Goal: Information Seeking & Learning: Learn about a topic

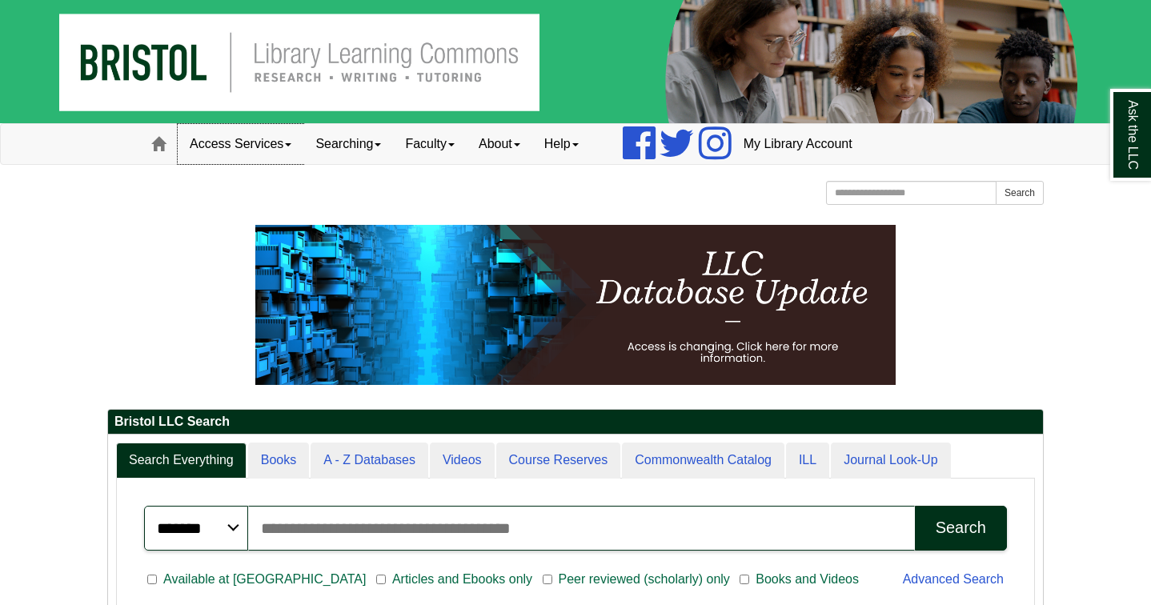
click at [248, 140] on link "Access Services" at bounding box center [241, 144] width 126 height 40
click at [432, 139] on link "Faculty" at bounding box center [430, 144] width 74 height 40
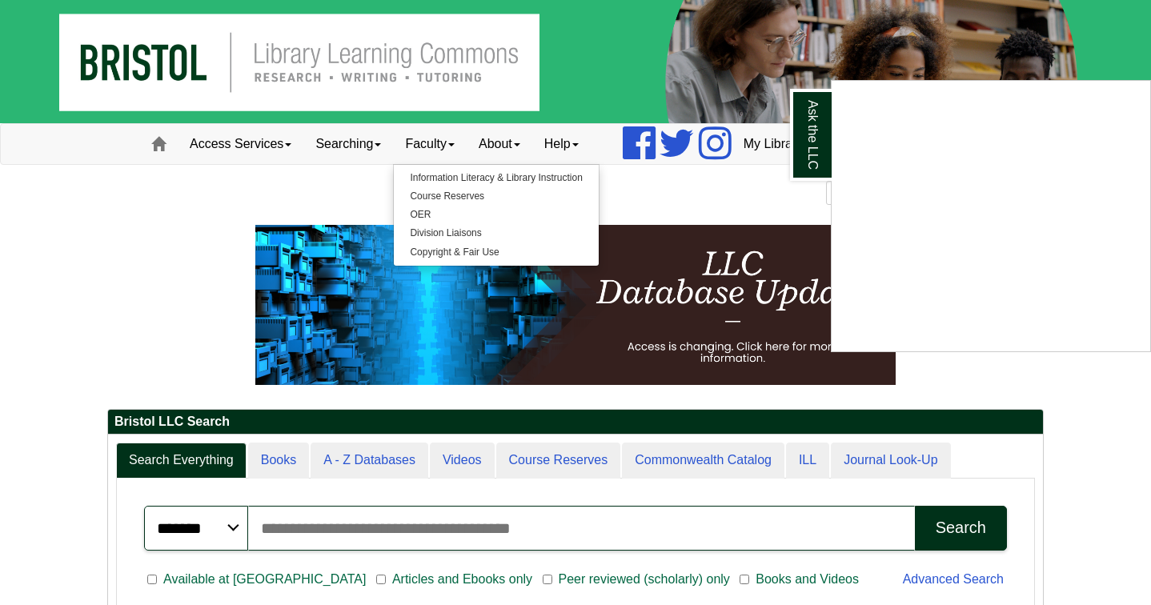
click at [519, 141] on div "Ask the LLC" at bounding box center [575, 302] width 1151 height 605
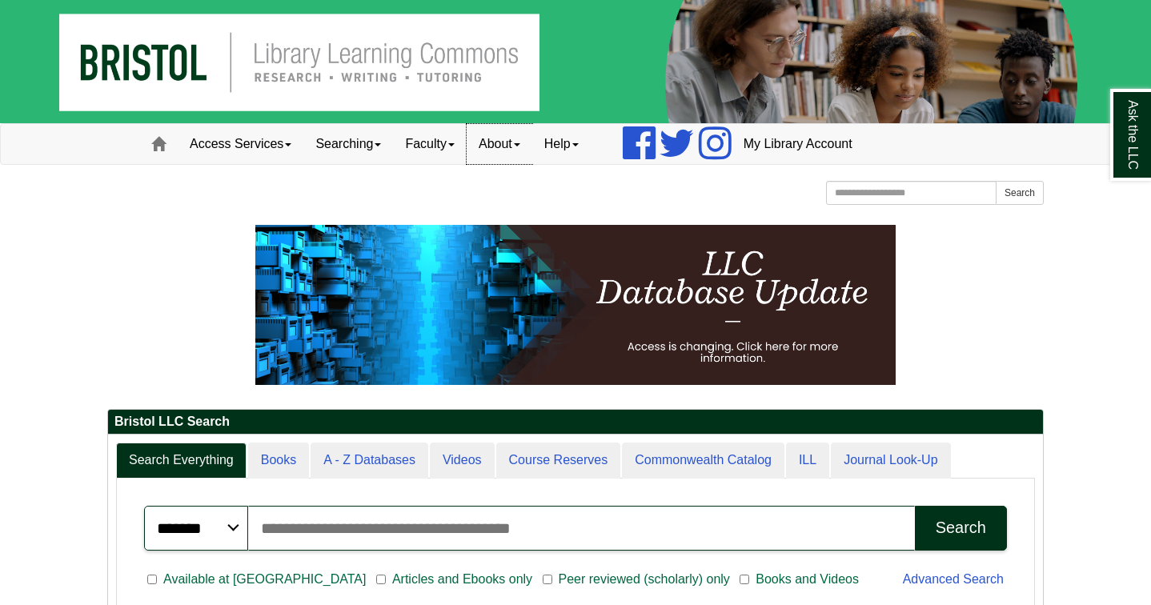
click at [508, 142] on link "About" at bounding box center [500, 144] width 66 height 40
click at [568, 151] on link "Help" at bounding box center [561, 144] width 58 height 40
click at [359, 150] on link "Searching" at bounding box center [348, 144] width 90 height 40
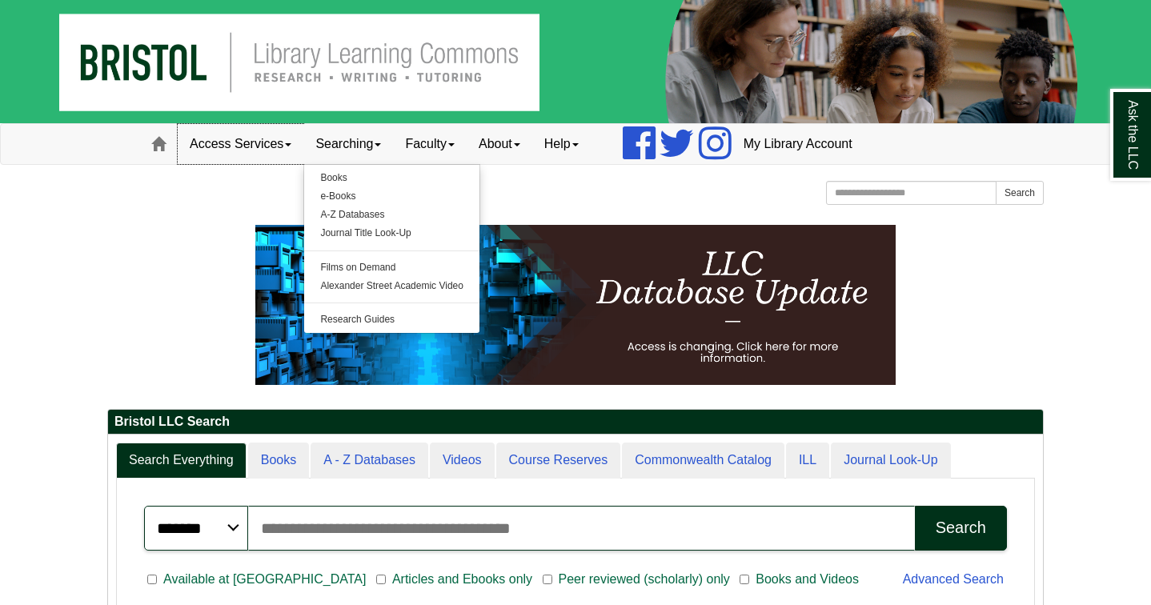
click at [249, 151] on link "Access Services" at bounding box center [241, 144] width 126 height 40
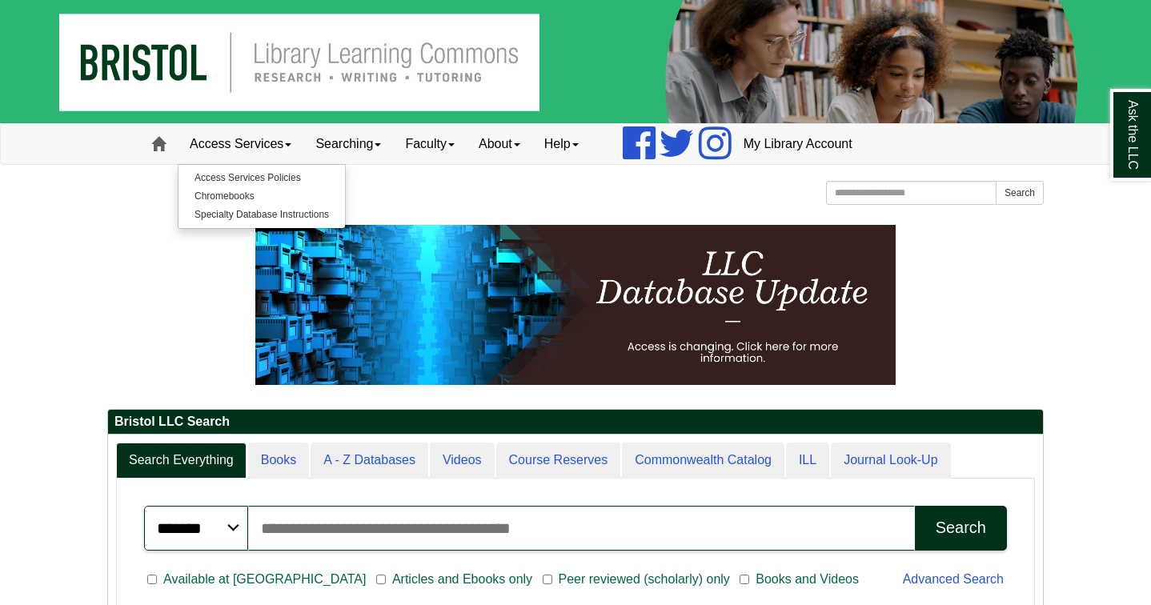
click at [163, 145] on span at bounding box center [158, 144] width 14 height 14
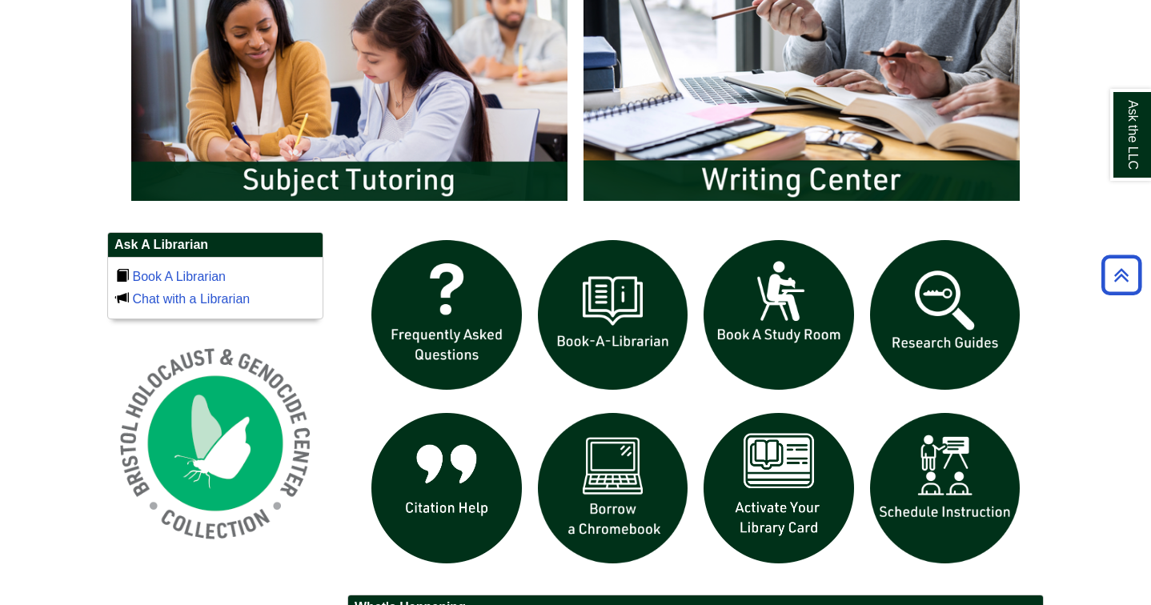
scroll to position [554, 0]
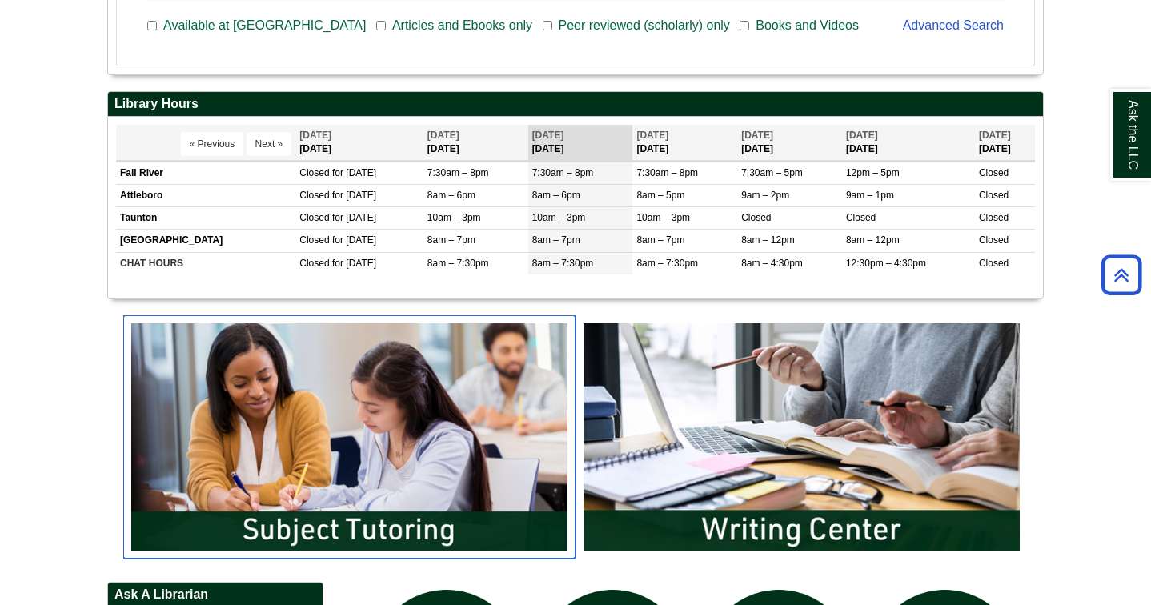
click at [420, 392] on img "slideshow" at bounding box center [349, 436] width 452 height 243
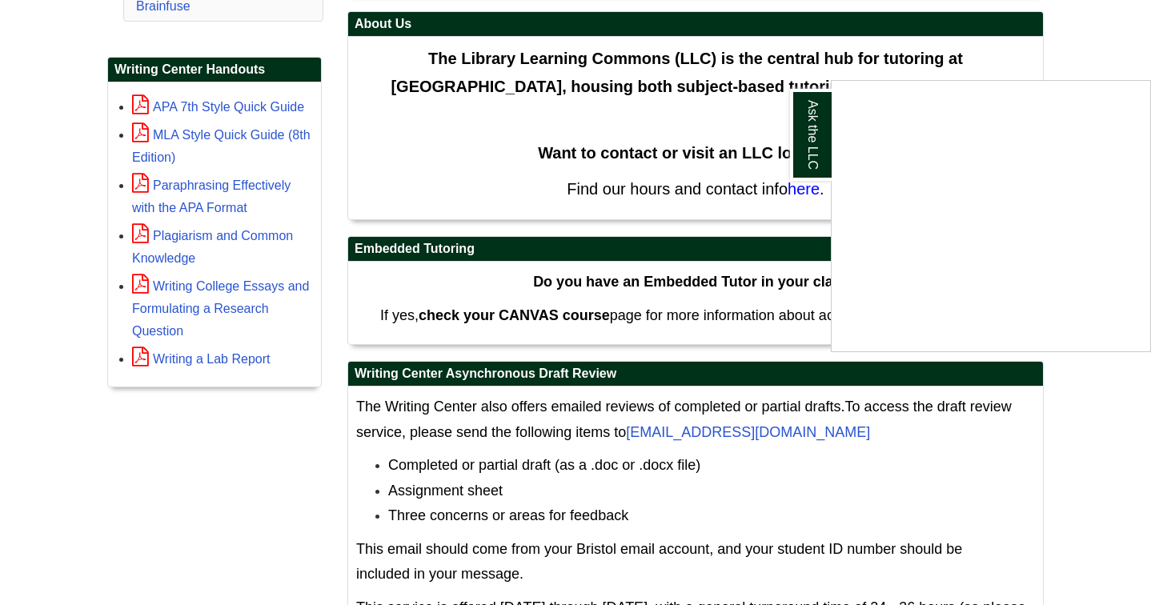
scroll to position [502, 0]
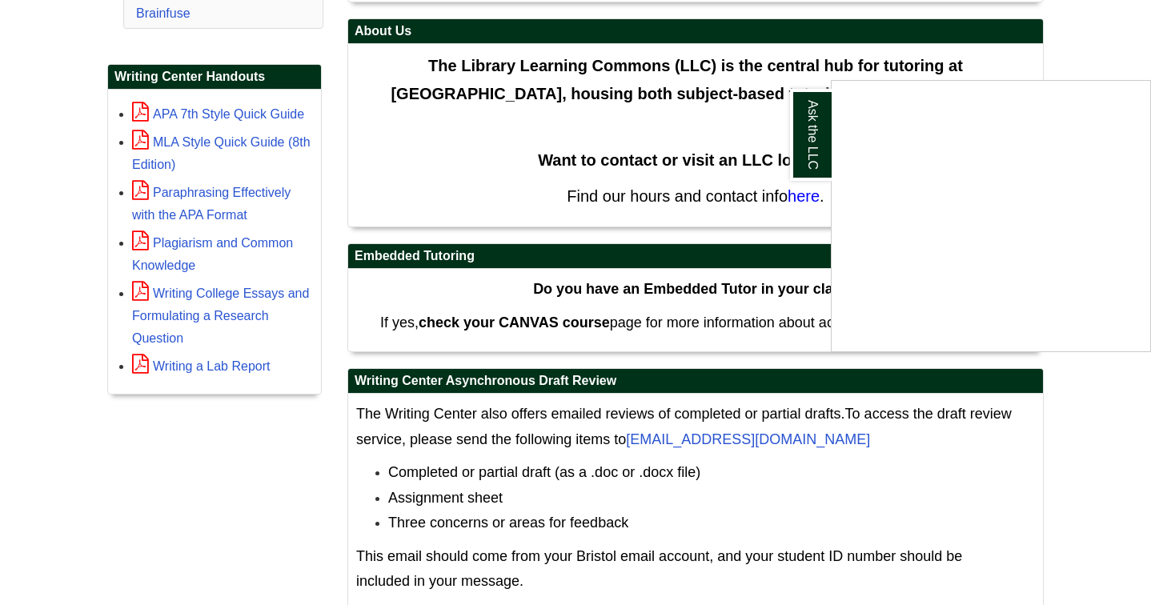
click at [649, 170] on div "Ask the LLC" at bounding box center [575, 302] width 1151 height 605
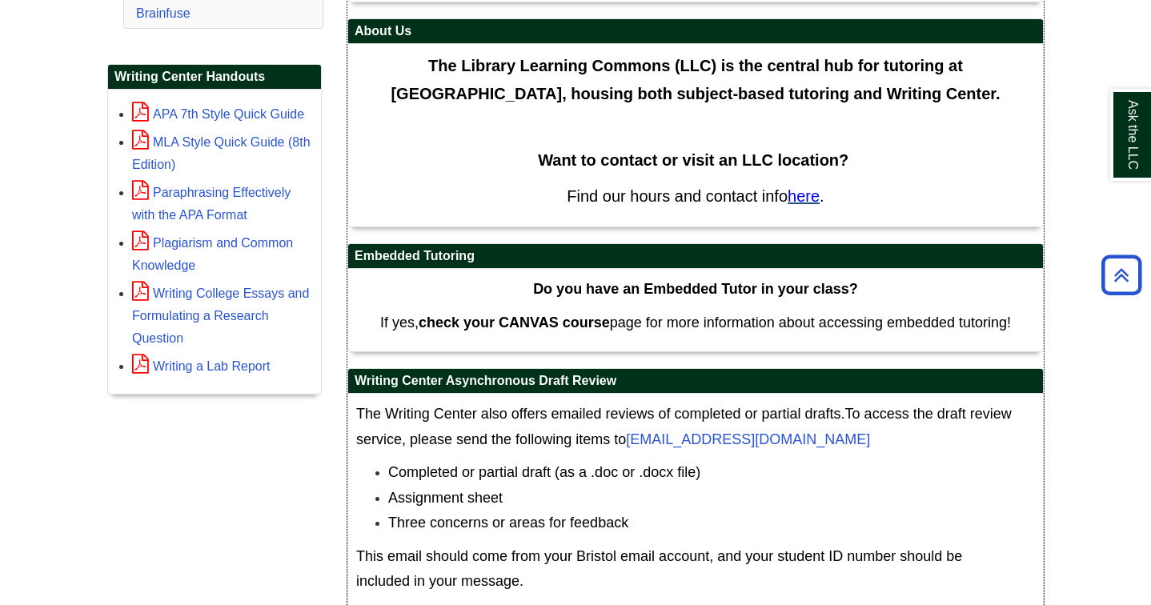
click at [799, 194] on span "here" at bounding box center [804, 196] width 32 height 18
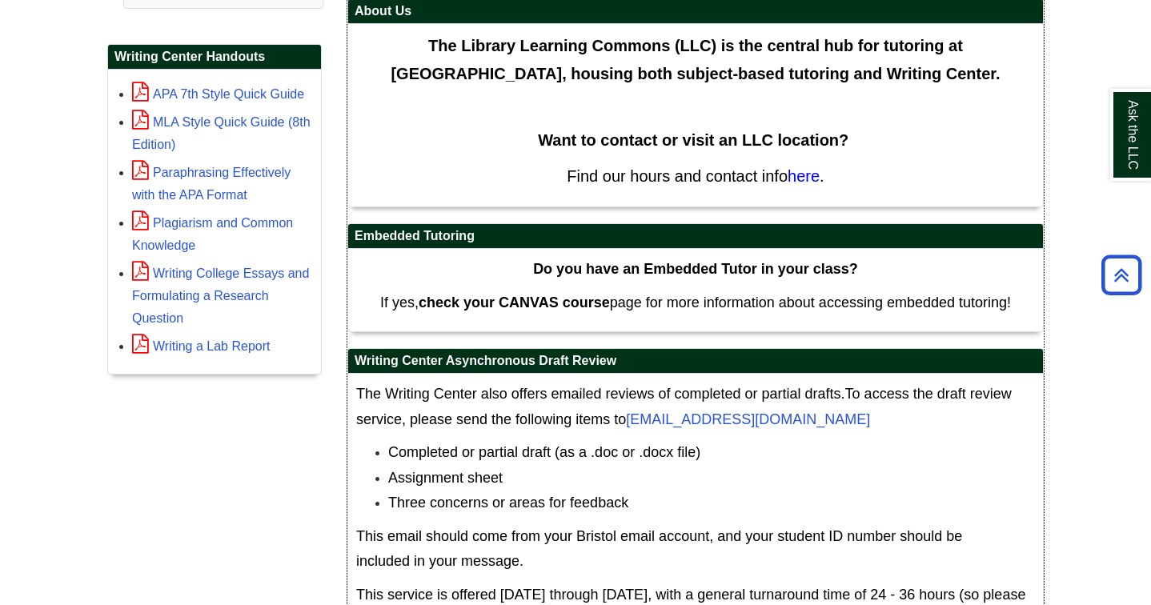
scroll to position [8, 0]
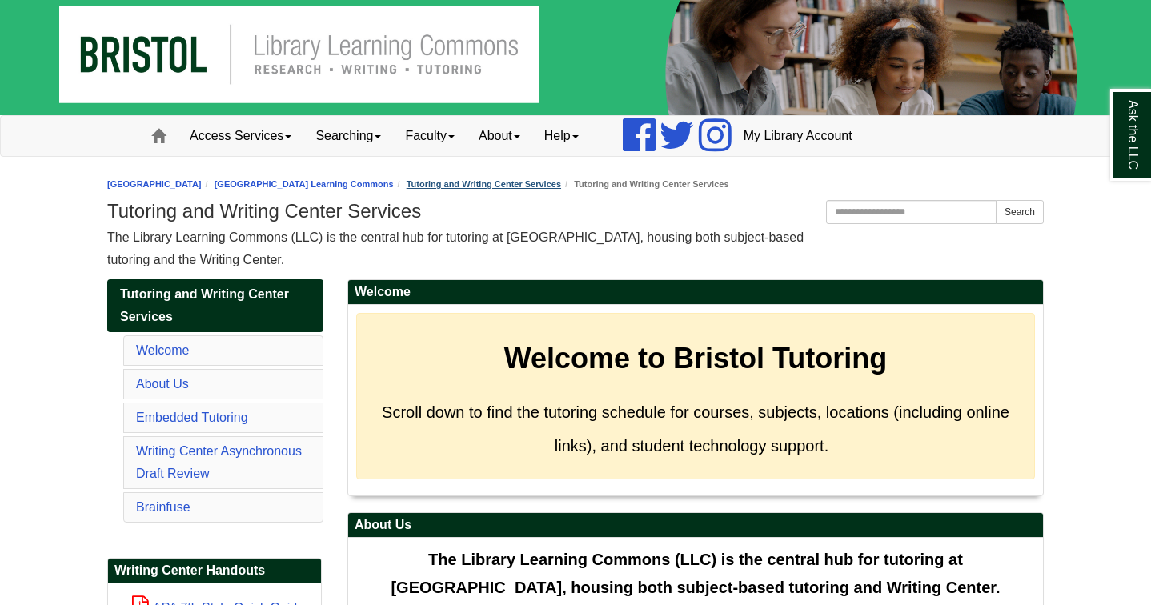
click at [523, 181] on link "Tutoring and Writing Center Services" at bounding box center [484, 184] width 154 height 10
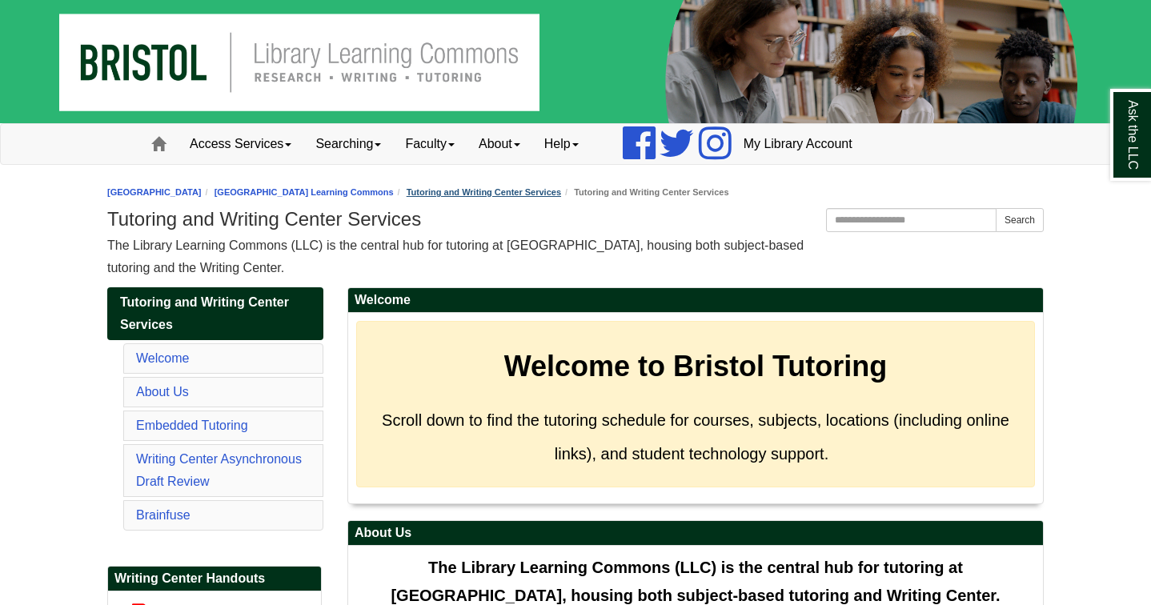
click at [561, 197] on link "Tutoring and Writing Center Services" at bounding box center [484, 192] width 154 height 10
click at [161, 386] on link "About Us" at bounding box center [162, 392] width 53 height 14
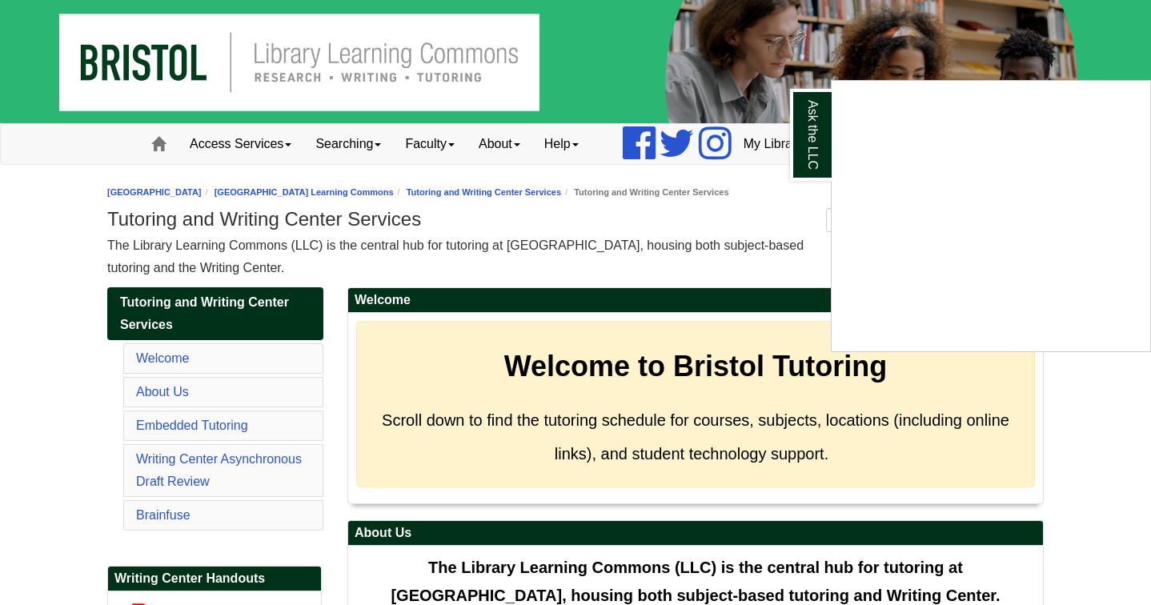
click at [163, 359] on div "Ask the LLC" at bounding box center [575, 302] width 1151 height 605
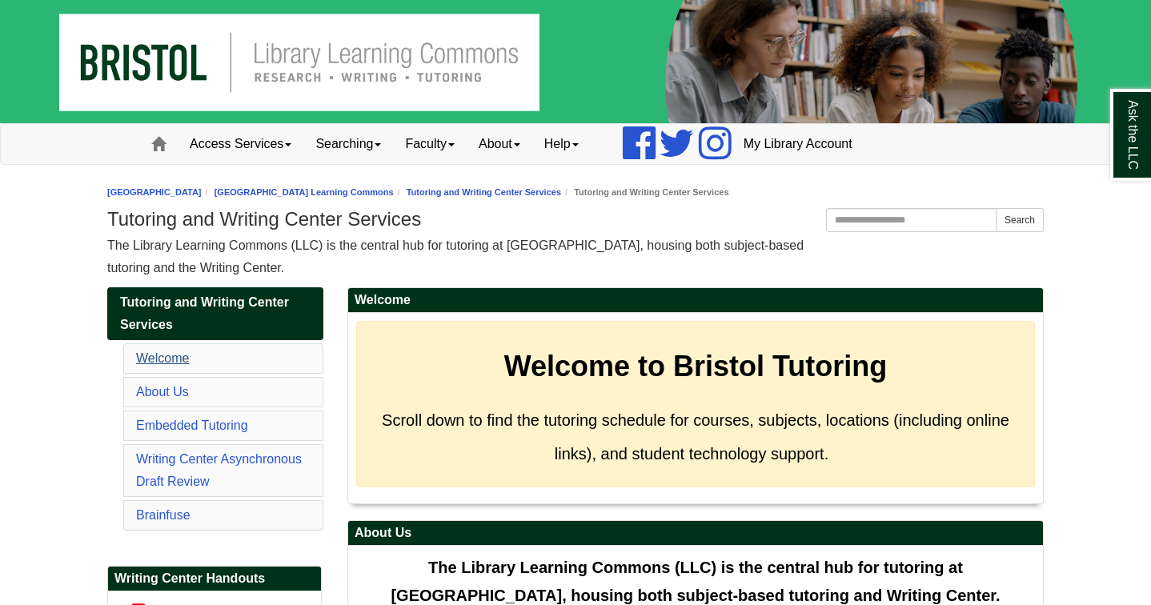
click at [145, 353] on link "Welcome" at bounding box center [162, 358] width 53 height 14
